Goal: Navigation & Orientation: Find specific page/section

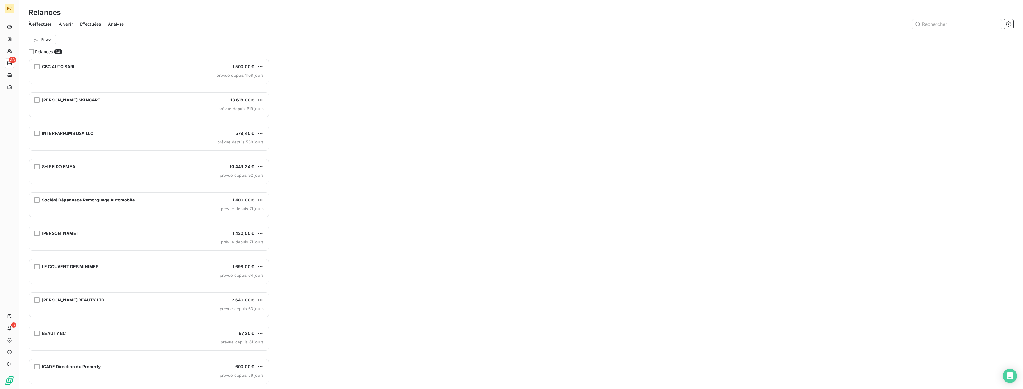
scroll to position [330, 241]
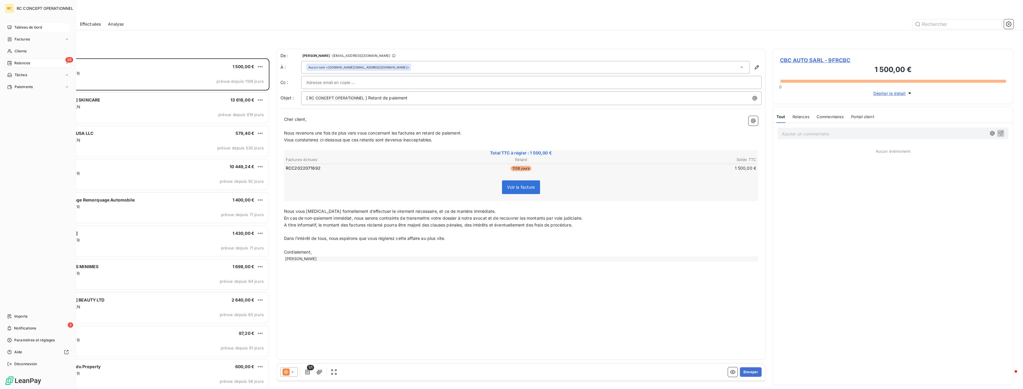
click at [26, 26] on span "Tableau de bord" at bounding box center [28, 27] width 28 height 5
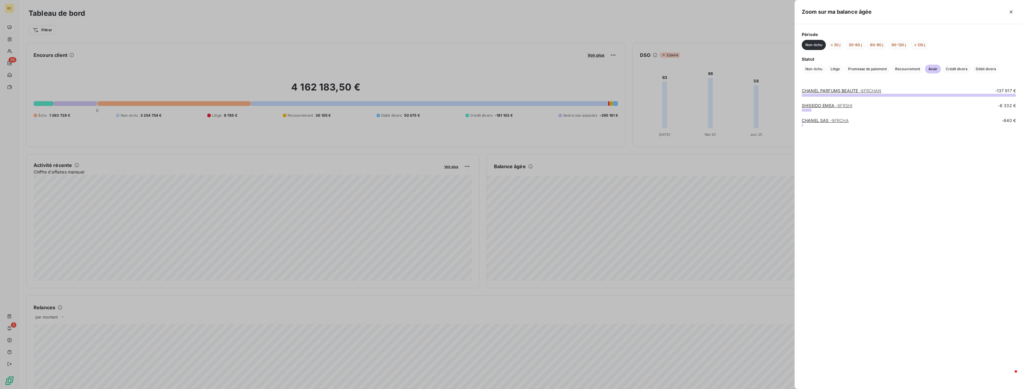
click at [657, 229] on div at bounding box center [511, 194] width 1023 height 389
click at [543, 183] on div at bounding box center [511, 194] width 1023 height 389
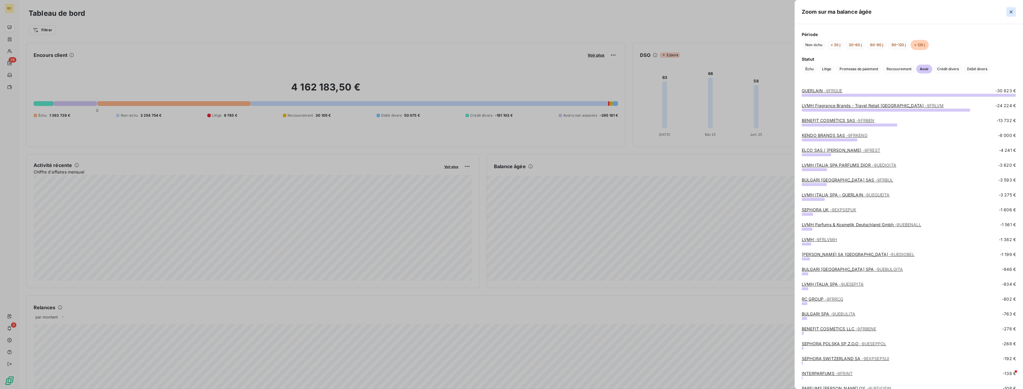
click at [1010, 10] on icon "button" at bounding box center [1011, 12] width 6 height 6
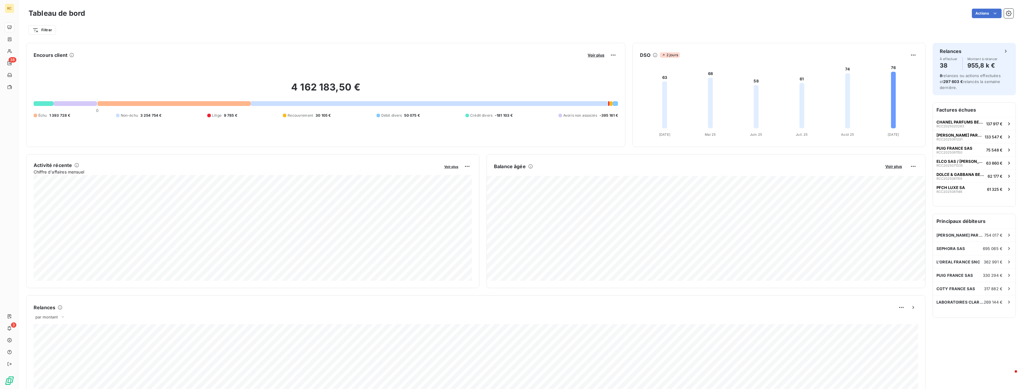
click at [653, 54] on icon at bounding box center [655, 55] width 4 height 4
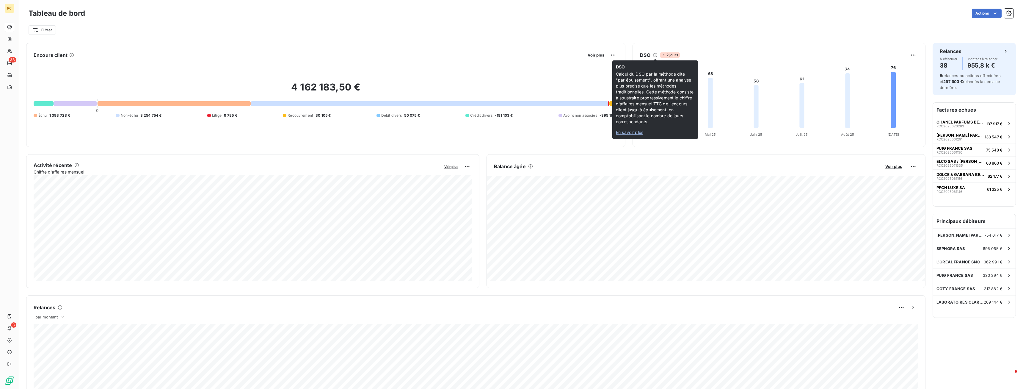
click at [655, 54] on icon at bounding box center [655, 55] width 4 height 4
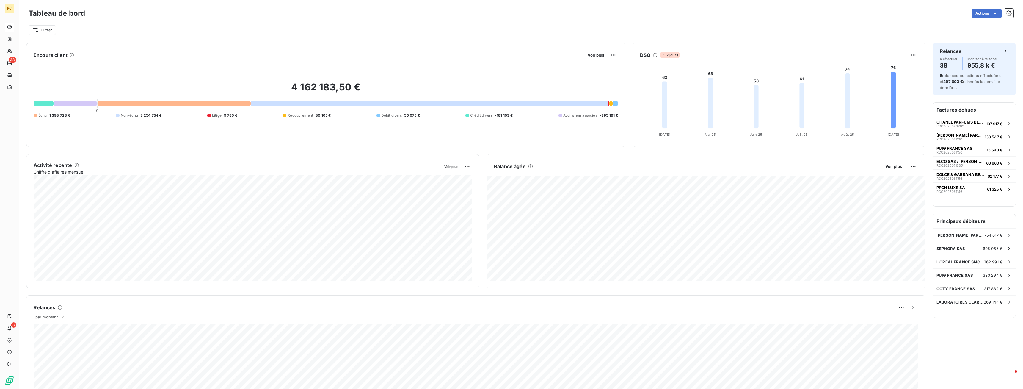
click at [655, 54] on icon at bounding box center [655, 55] width 4 height 4
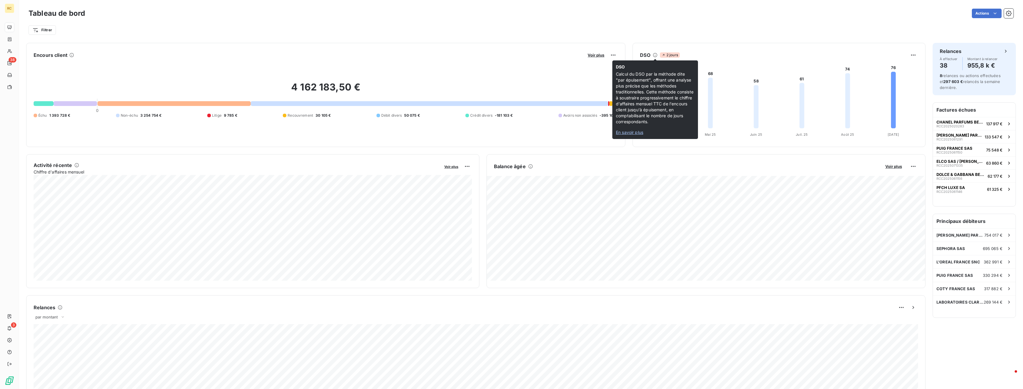
click at [654, 55] on icon at bounding box center [655, 55] width 5 height 5
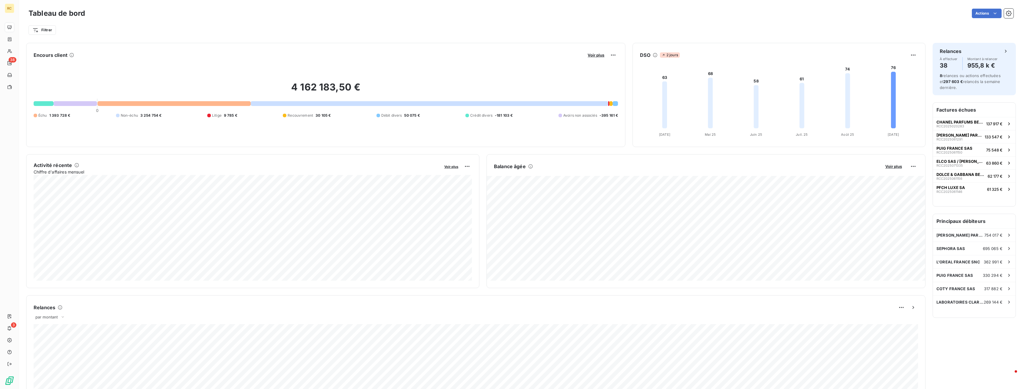
click at [654, 55] on icon at bounding box center [655, 55] width 5 height 5
click at [651, 55] on div "DSO 2 jours" at bounding box center [779, 55] width 292 height 10
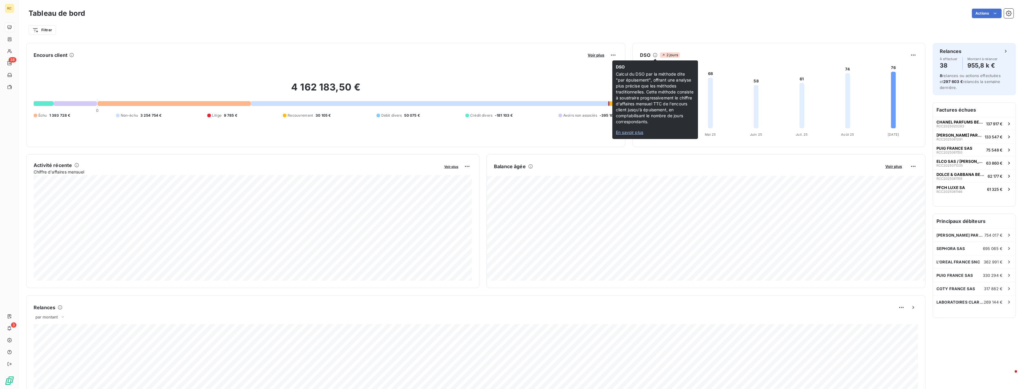
click at [656, 56] on icon at bounding box center [655, 55] width 5 height 5
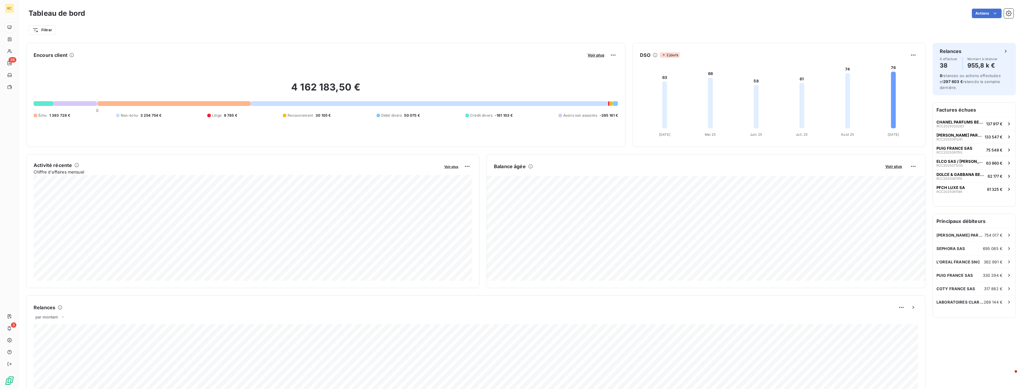
click at [656, 56] on icon at bounding box center [655, 55] width 5 height 5
click at [669, 56] on span "2 jours" at bounding box center [670, 54] width 20 height 5
click at [914, 55] on html "RC 38 3 Tableau de bord Actions Filtrer Encours client Voir plus 4 162 183,50 €…" at bounding box center [511, 194] width 1023 height 389
click at [642, 57] on html "RC 38 3 Tableau de bord Actions Filtrer Encours client Voir plus 4 162 183,50 €…" at bounding box center [511, 194] width 1023 height 389
click at [644, 55] on h6 "DSO" at bounding box center [645, 54] width 10 height 7
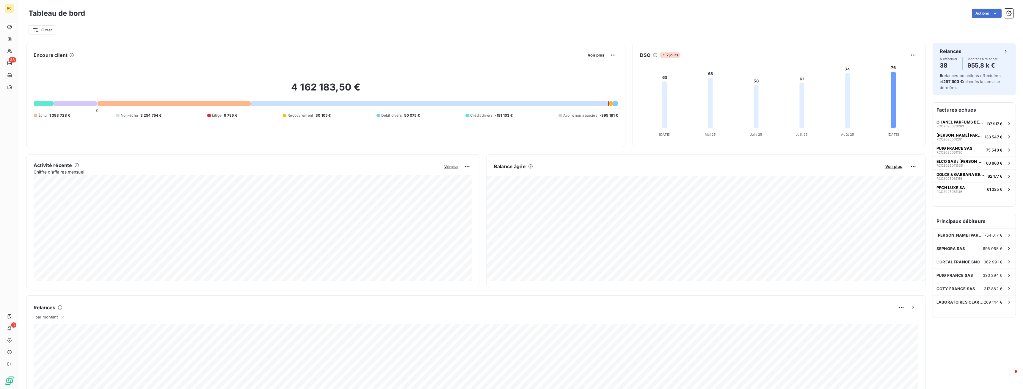
click at [656, 54] on icon at bounding box center [655, 55] width 5 height 5
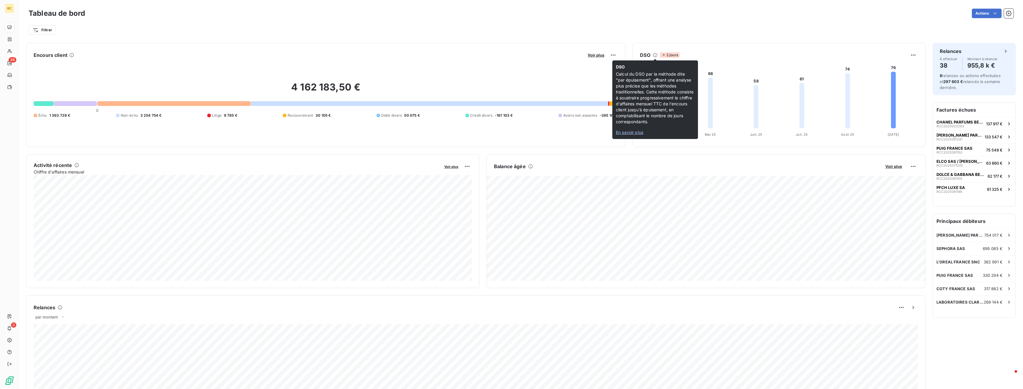
click at [631, 133] on span "En savoir plus" at bounding box center [629, 132] width 27 height 5
